Goal: Task Accomplishment & Management: Complete application form

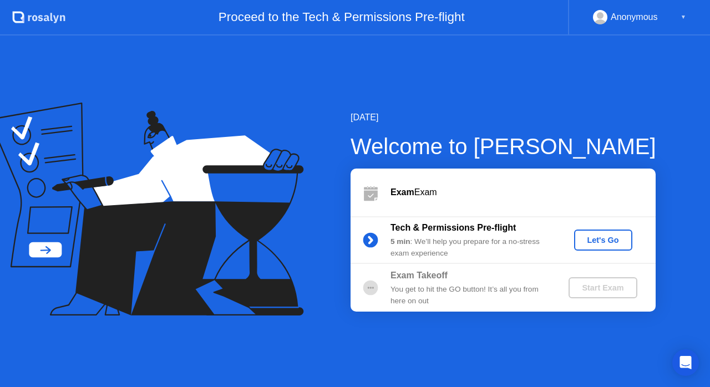
click at [240, 38] on div "[DATE] Welcome to [PERSON_NAME] Exam Exam Tech & Permissions Pre-flight 5 min :…" at bounding box center [355, 211] width 710 height 352
click at [602, 239] on div "Let's Go" at bounding box center [602, 240] width 49 height 9
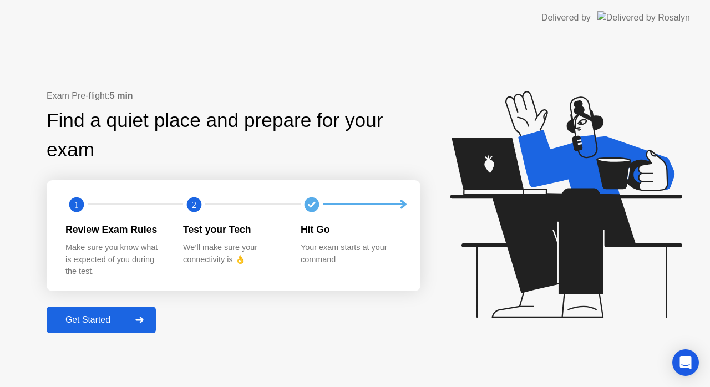
click at [78, 312] on button "Get Started" at bounding box center [101, 320] width 109 height 27
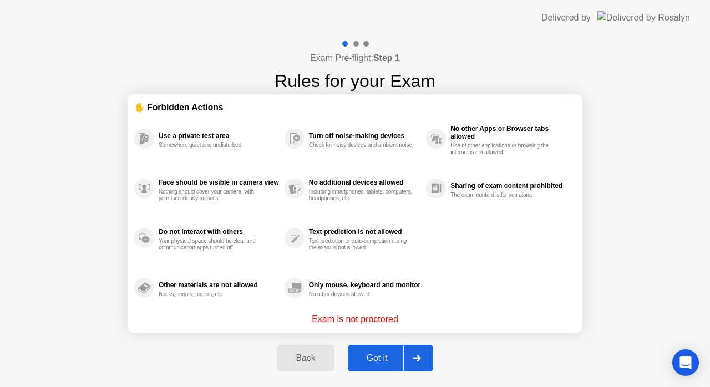
click at [414, 358] on icon at bounding box center [417, 358] width 8 height 7
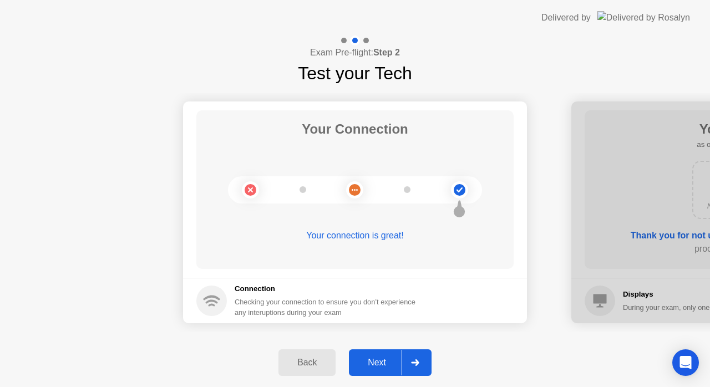
click at [412, 355] on div at bounding box center [414, 363] width 27 height 26
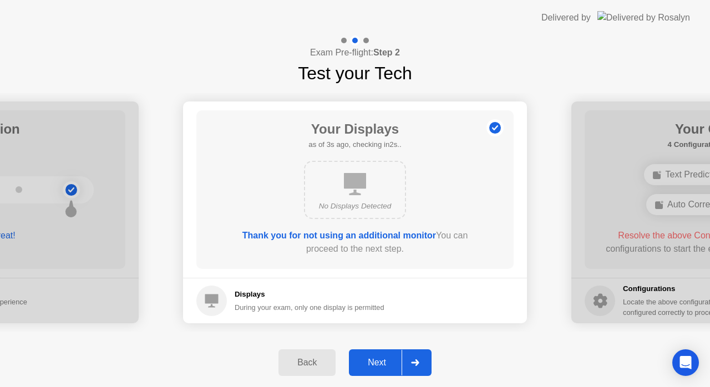
click at [412, 355] on div at bounding box center [414, 363] width 27 height 26
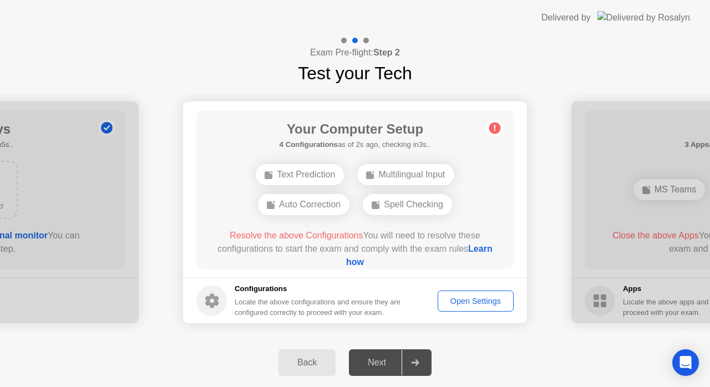
click at [466, 301] on div "Open Settings" at bounding box center [475, 301] width 68 height 9
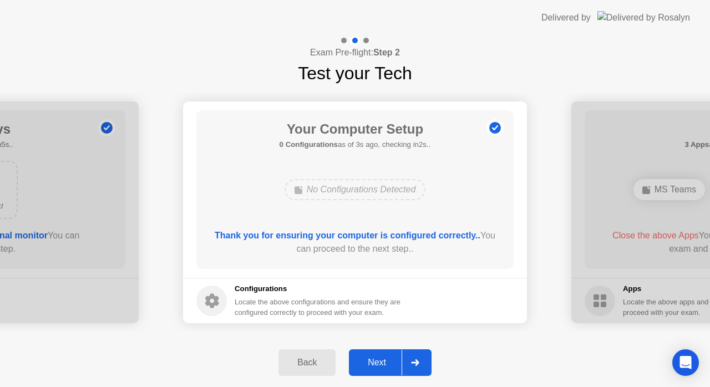
drag, startPoint x: 406, startPoint y: 367, endPoint x: 475, endPoint y: 352, distance: 69.8
click at [475, 352] on div "Back Next" at bounding box center [355, 362] width 710 height 49
click at [422, 359] on div at bounding box center [414, 363] width 27 height 26
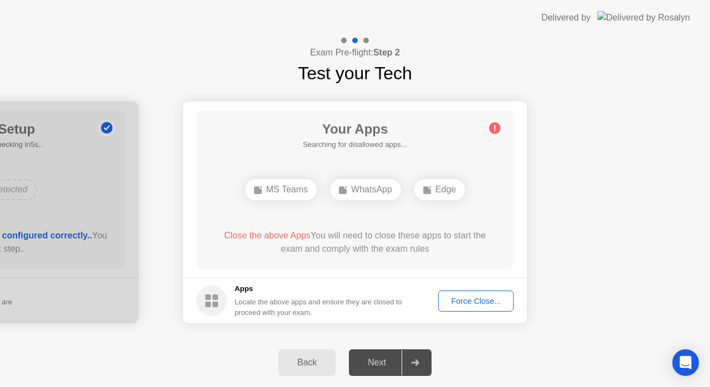
click at [479, 298] on div "Force Close..." at bounding box center [476, 301] width 68 height 9
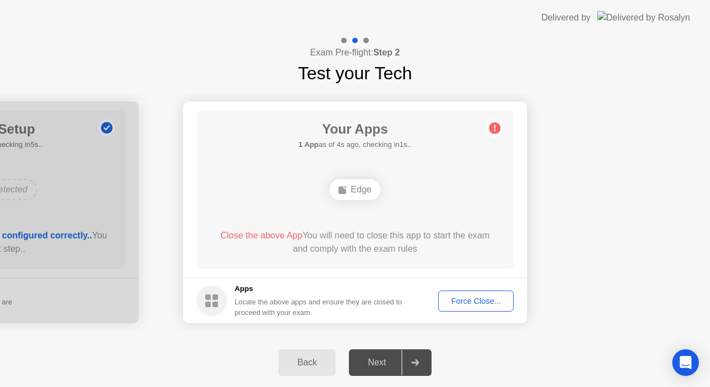
click at [485, 299] on div "Force Close..." at bounding box center [476, 301] width 68 height 9
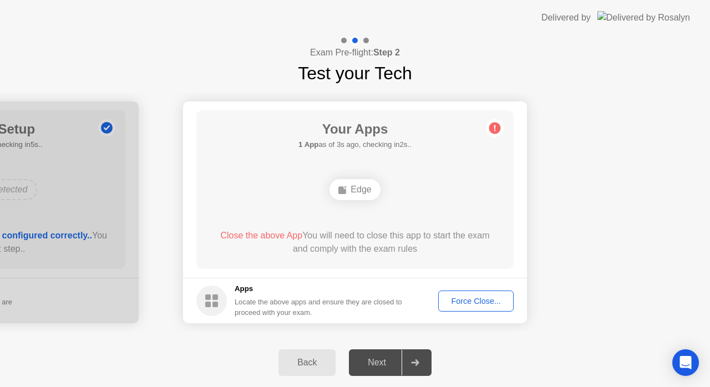
click at [479, 304] on div "Force Close..." at bounding box center [476, 301] width 68 height 9
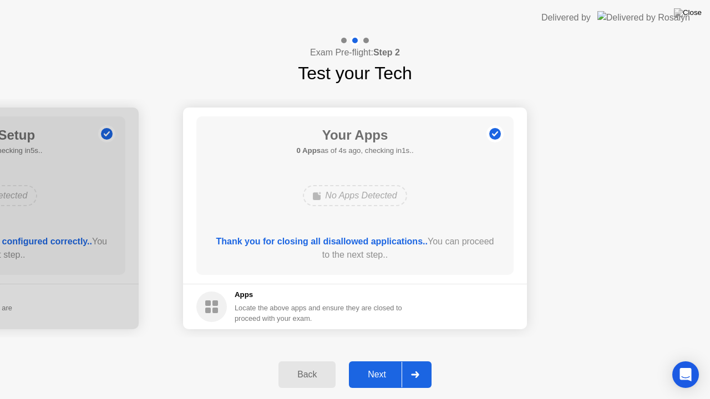
click at [420, 374] on div at bounding box center [414, 375] width 27 height 26
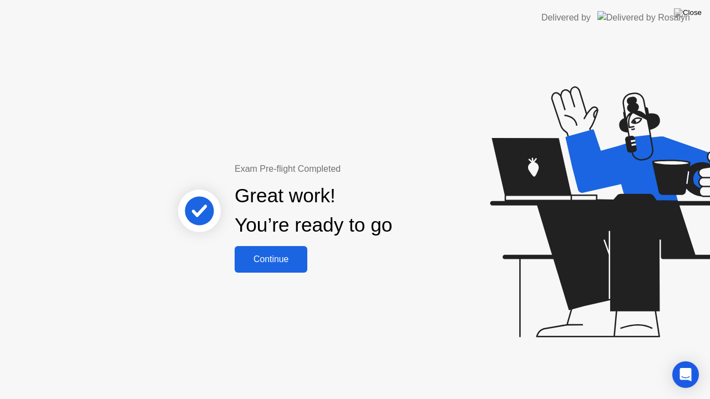
click at [294, 252] on button "Continue" at bounding box center [271, 259] width 73 height 27
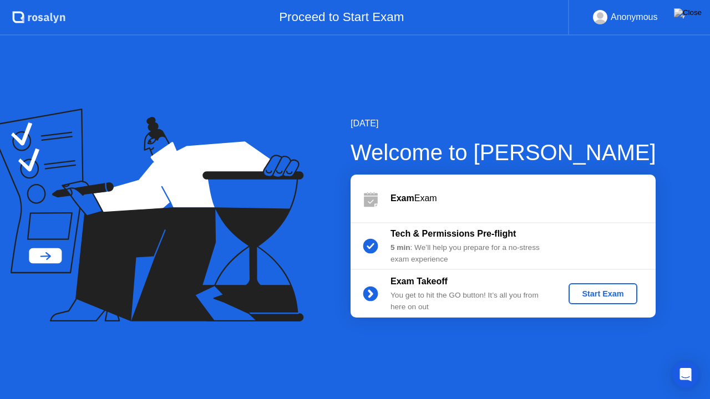
click at [492, 252] on div "5 min : We’ll help you prepare for a no-stress exam experience" at bounding box center [470, 253] width 160 height 23
click at [578, 291] on div "Start Exam" at bounding box center [602, 293] width 59 height 9
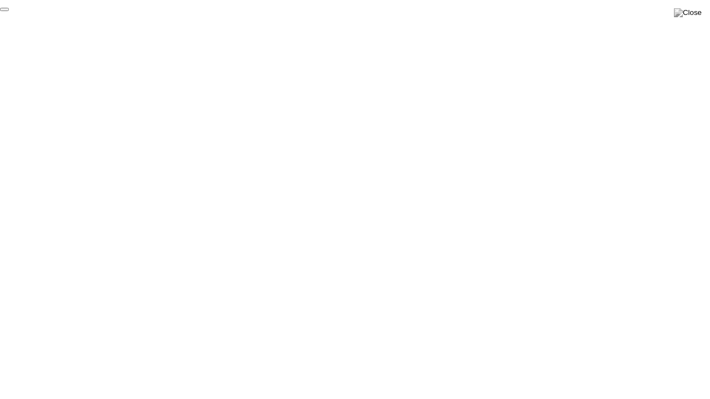
click div "End Proctoring Session"
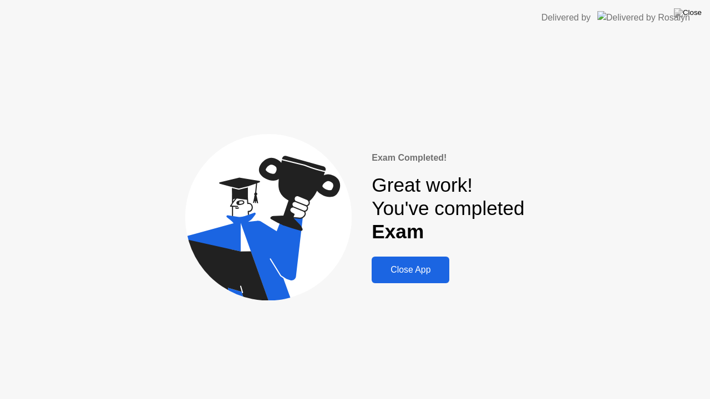
click at [414, 262] on button "Close App" at bounding box center [411, 270] width 78 height 27
